Goal: Check status: Check status

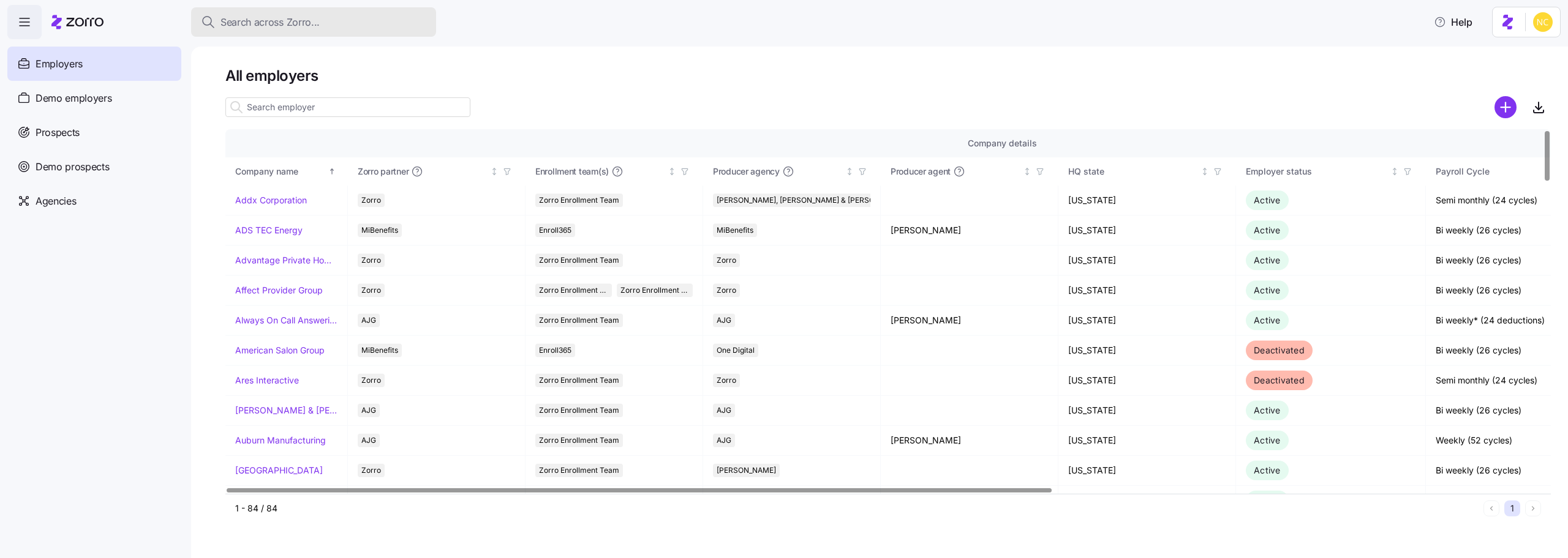
click at [330, 24] on div "Search across Zorro..." at bounding box center [314, 22] width 226 height 15
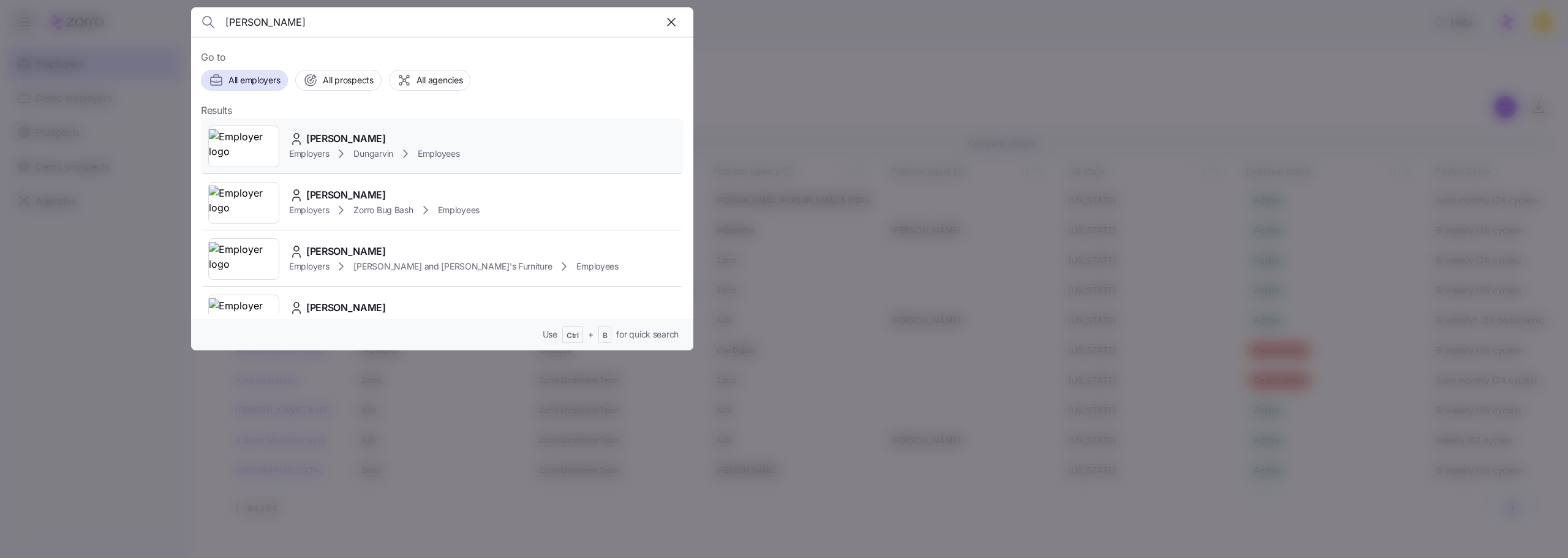
type input "timothy cop"
click at [338, 143] on span "[PERSON_NAME]" at bounding box center [346, 139] width 80 height 15
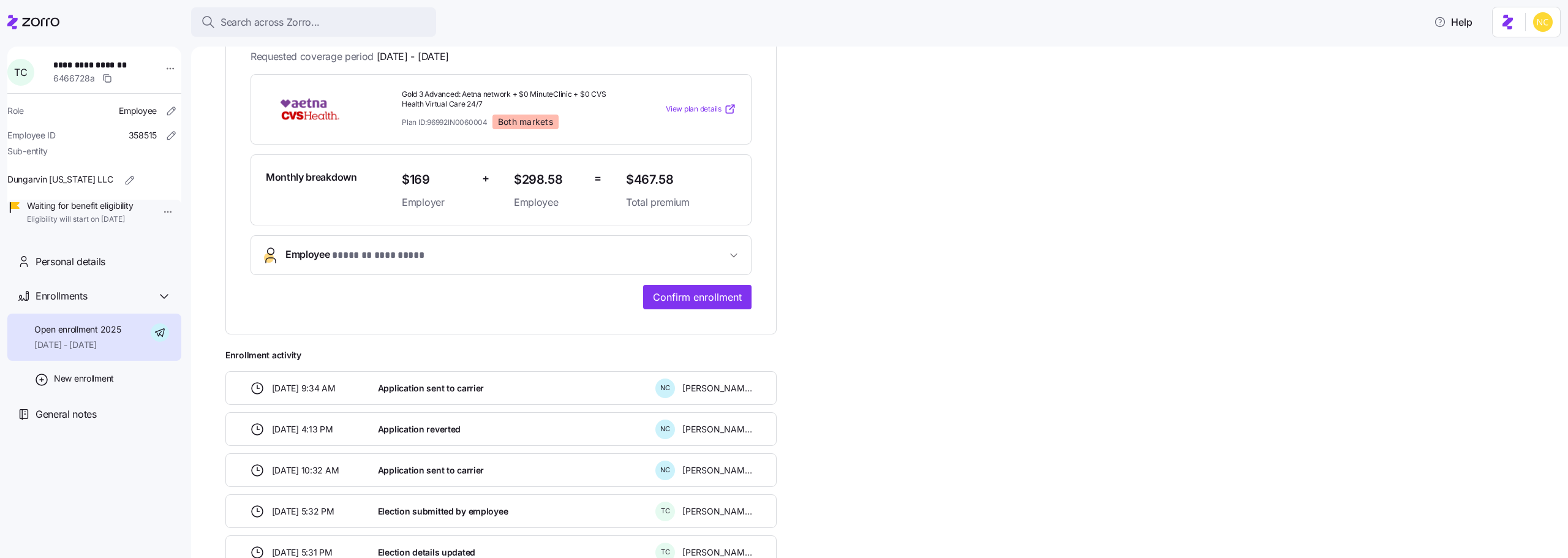
scroll to position [122, 0]
